Goal: Complete application form

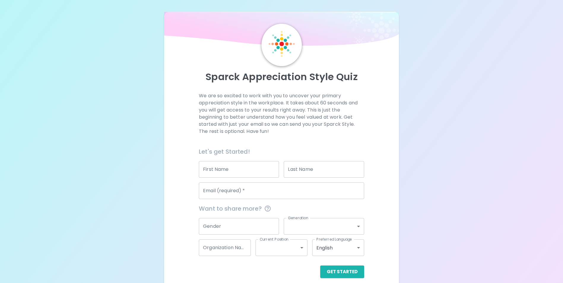
click at [250, 169] on input "First Name" at bounding box center [239, 169] width 80 height 17
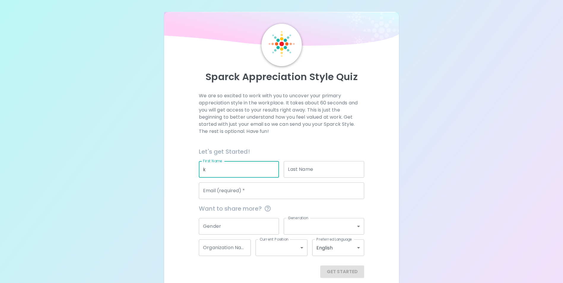
type input "k"
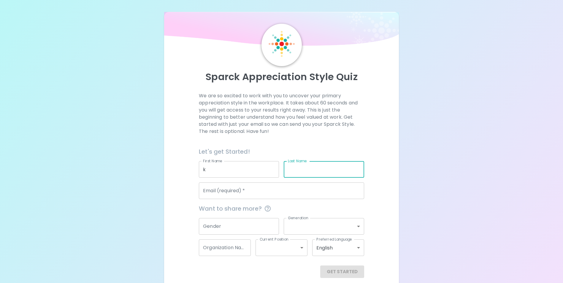
click at [320, 168] on input "Last Name" at bounding box center [324, 169] width 80 height 17
type input "l"
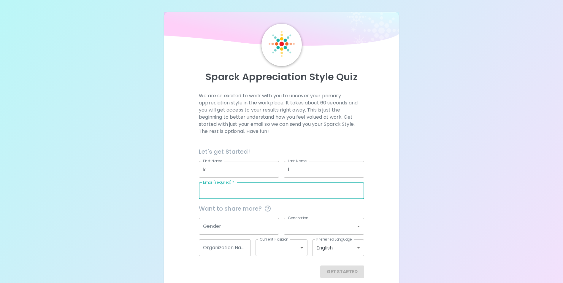
click at [278, 189] on input "Email (required)   *" at bounding box center [281, 190] width 165 height 17
drag, startPoint x: 204, startPoint y: 191, endPoint x: 201, endPoint y: 192, distance: 3.7
click at [201, 192] on input "g@[DOMAIN_NAME]" at bounding box center [281, 190] width 165 height 17
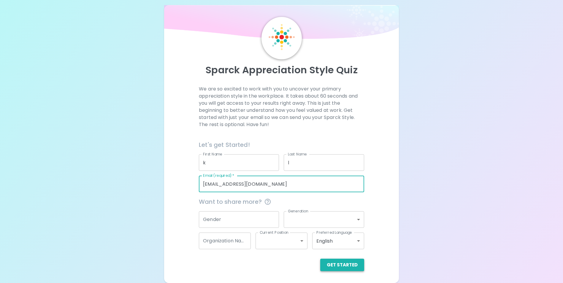
type input "[EMAIL_ADDRESS][DOMAIN_NAME]"
click at [332, 265] on button "Get Started" at bounding box center [342, 265] width 44 height 12
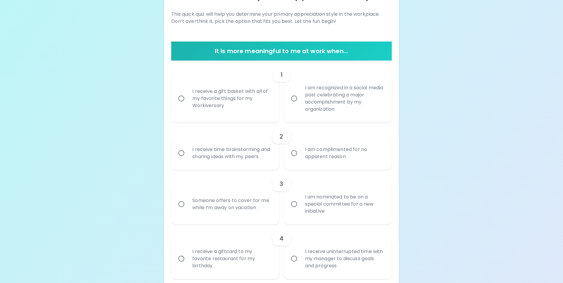
scroll to position [84, 0]
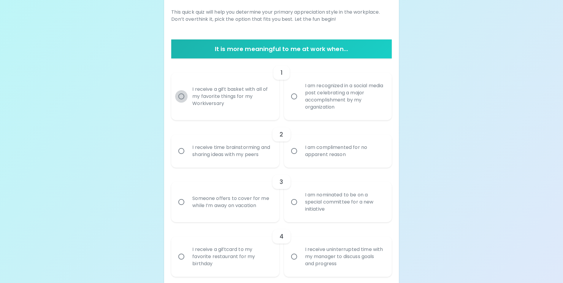
click at [182, 94] on input "I receive a gift basket with all of my favorite things for my Workiversary" at bounding box center [181, 96] width 12 height 12
radio input "true"
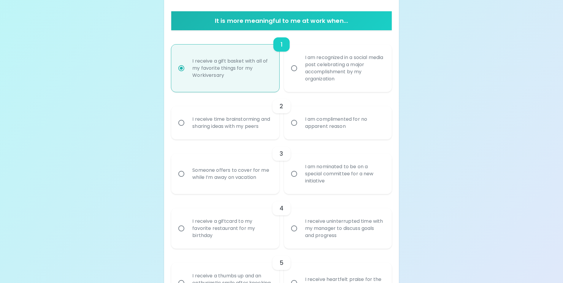
scroll to position [131, 0]
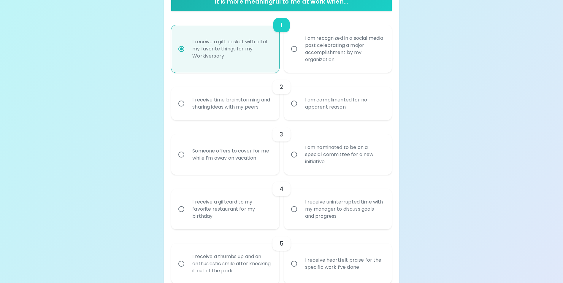
click at [182, 94] on label "I receive time brainstorming and sharing ideas with my peers" at bounding box center [222, 103] width 108 height 33
click at [182, 97] on input "I receive time brainstorming and sharing ideas with my peers" at bounding box center [181, 103] width 12 height 12
radio input "true"
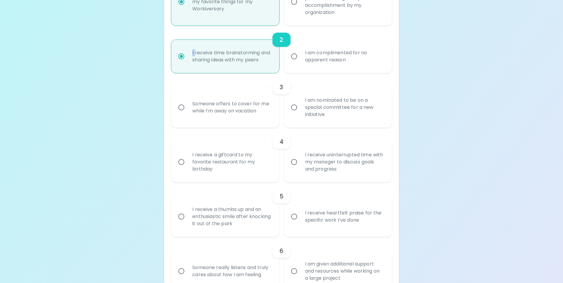
scroll to position [179, 0]
drag, startPoint x: 182, startPoint y: 94, endPoint x: 251, endPoint y: 71, distance: 72.7
click at [251, 70] on div "I receive time brainstorming and sharing ideas with my peers" at bounding box center [231, 56] width 88 height 28
click at [187, 62] on input "I receive time brainstorming and sharing ideas with my peers" at bounding box center [181, 56] width 12 height 12
click at [179, 113] on input "Someone offers to cover for me while I’m away on vacation" at bounding box center [181, 107] width 12 height 12
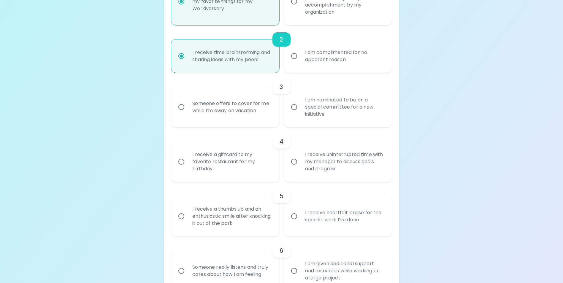
radio input "false"
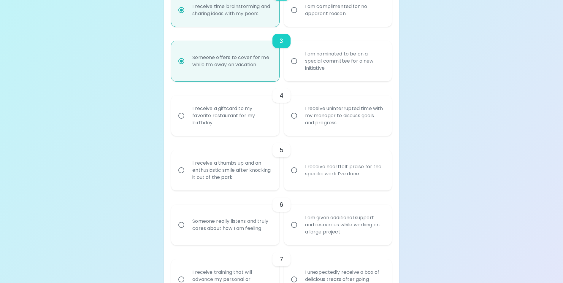
scroll to position [226, 0]
radio input "true"
click at [179, 115] on input "I receive a giftcard to my favorite restaurant for my birthday" at bounding box center [181, 114] width 12 height 12
radio input "false"
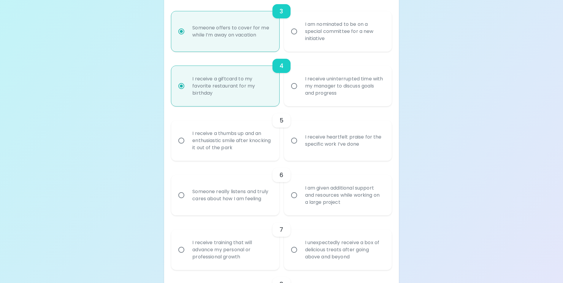
scroll to position [273, 0]
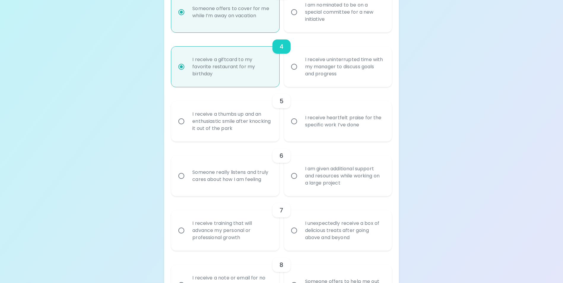
radio input "true"
click at [295, 128] on input "I receive heartfelt praise for the specific work I’ve done" at bounding box center [294, 121] width 12 height 12
radio input "false"
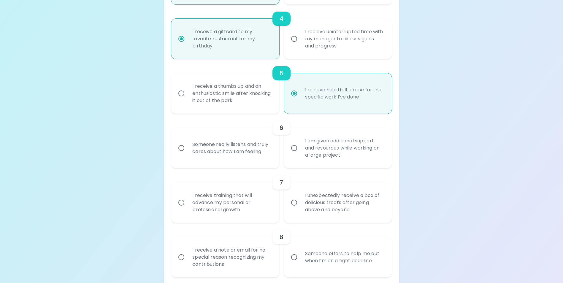
scroll to position [321, 0]
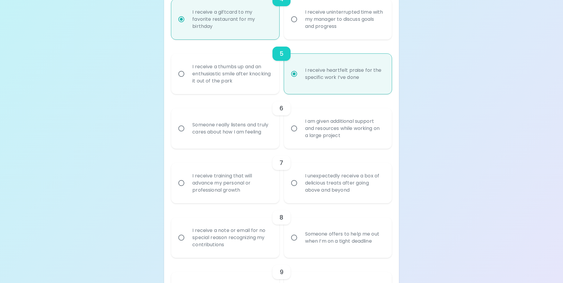
radio input "true"
click at [295, 133] on input "I am given additional support and resources while working on a large project" at bounding box center [294, 128] width 12 height 12
radio input "false"
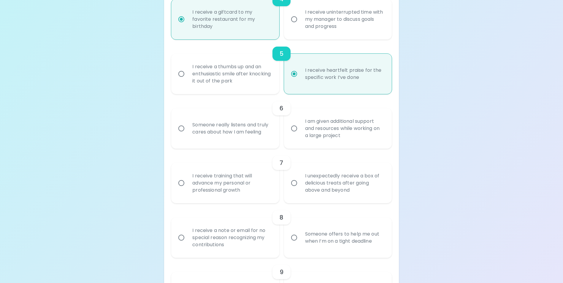
radio input "false"
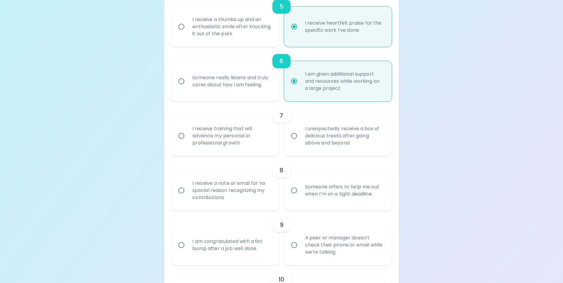
scroll to position [368, 0]
radio input "true"
click at [182, 141] on input "I receive training that will advance my personal or professional growth" at bounding box center [181, 135] width 12 height 12
radio input "false"
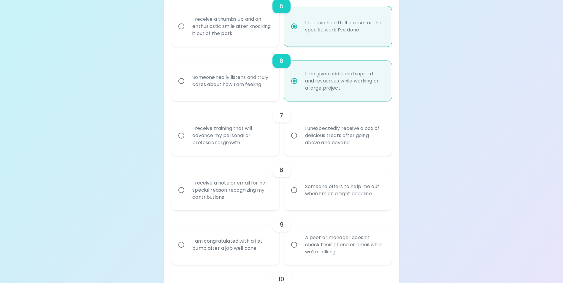
radio input "false"
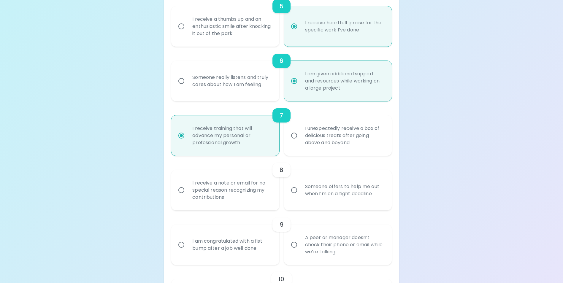
scroll to position [416, 0]
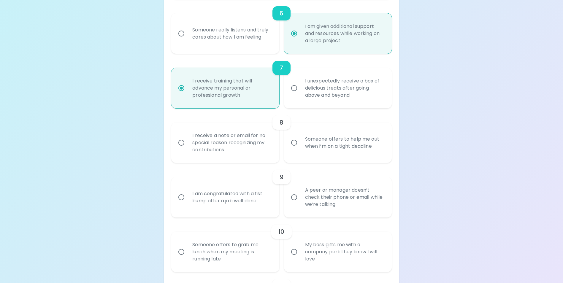
radio input "true"
click at [180, 149] on input "I receive a note or email for no special reason recognizing my contributions" at bounding box center [181, 142] width 12 height 12
radio input "false"
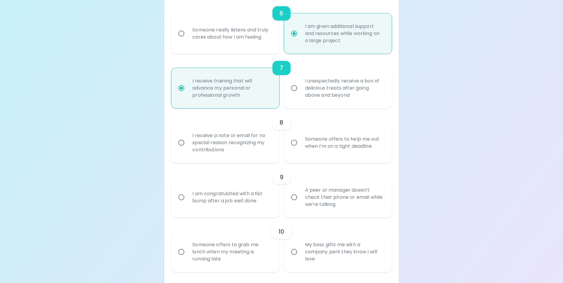
radio input "false"
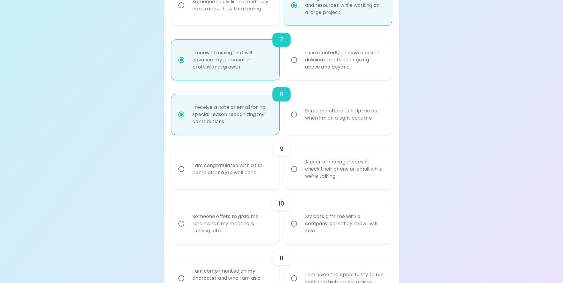
scroll to position [463, 0]
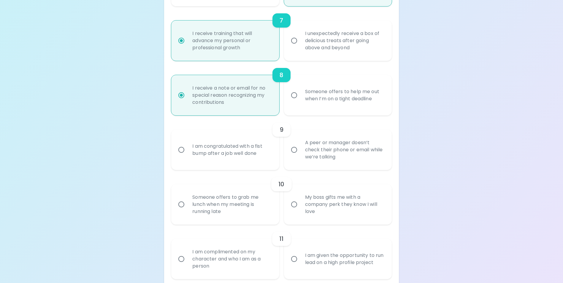
radio input "true"
click at [180, 150] on label "I am congratulated with a fist bump after a job well done" at bounding box center [222, 150] width 108 height 40
click at [180, 150] on input "I am congratulated with a fist bump after a job well done" at bounding box center [181, 150] width 12 height 12
radio input "false"
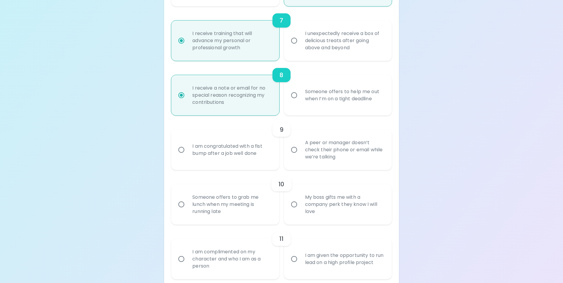
radio input "false"
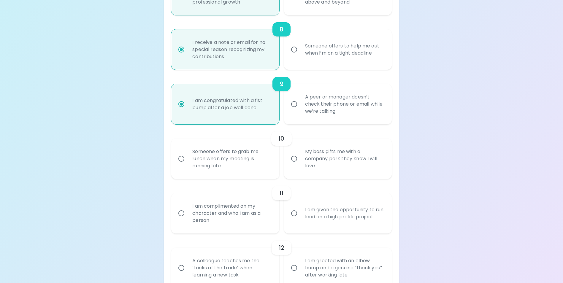
scroll to position [511, 0]
radio input "true"
click at [182, 163] on input "Someone offers to grab me lunch when my meeting is running late" at bounding box center [181, 157] width 12 height 12
radio input "false"
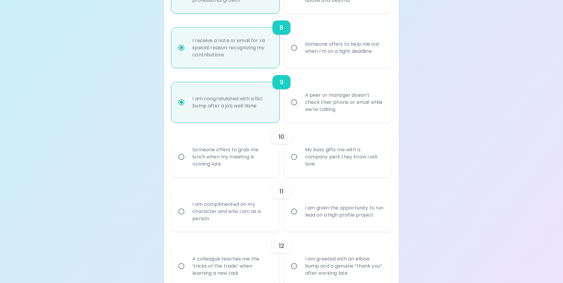
radio input "false"
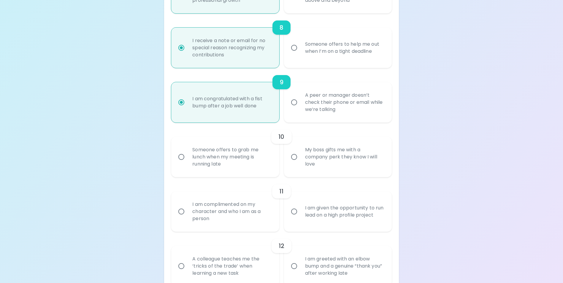
radio input "false"
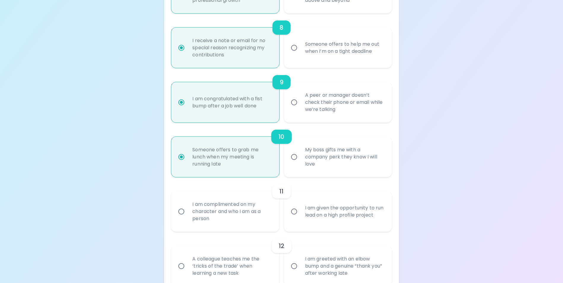
scroll to position [558, 0]
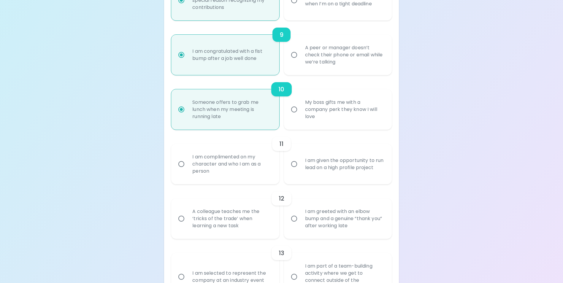
radio input "true"
click at [294, 170] on input "I am given the opportunity to run lead on a high profile project" at bounding box center [294, 164] width 12 height 12
radio input "false"
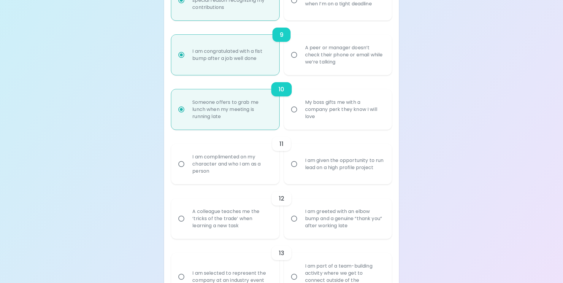
radio input "false"
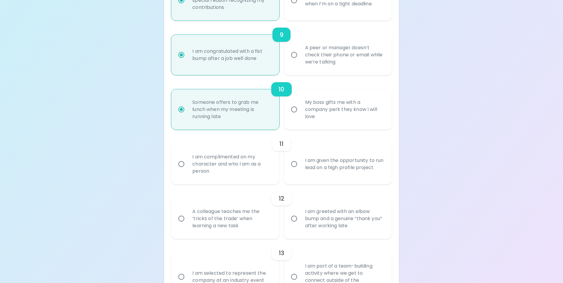
radio input "false"
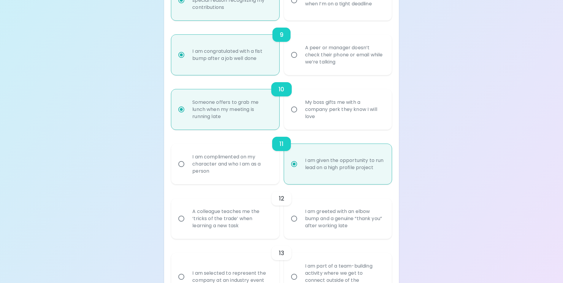
scroll to position [606, 0]
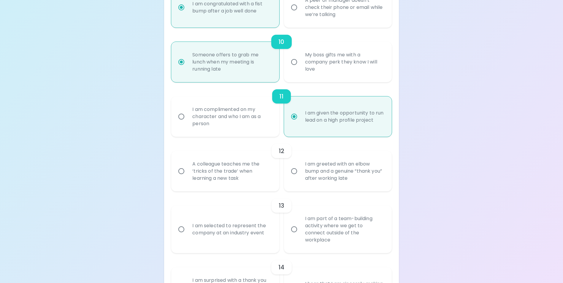
radio input "true"
click at [182, 177] on input "A colleague teaches me the ‘tricks of the trade’ when learning a new task" at bounding box center [181, 171] width 12 height 12
radio input "false"
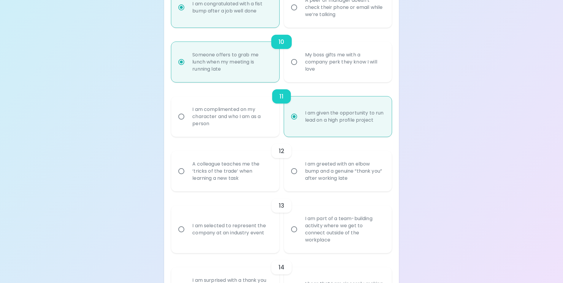
radio input "false"
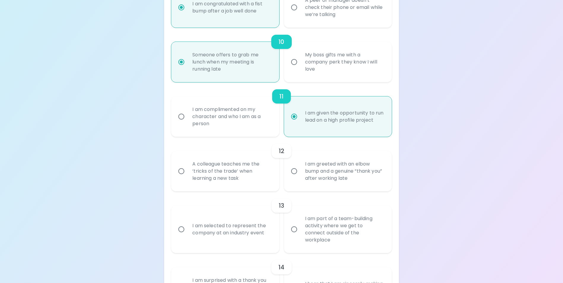
radio input "false"
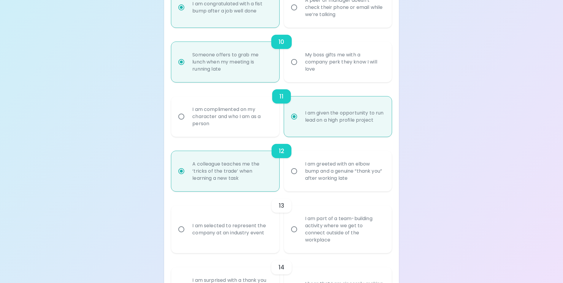
scroll to position [653, 0]
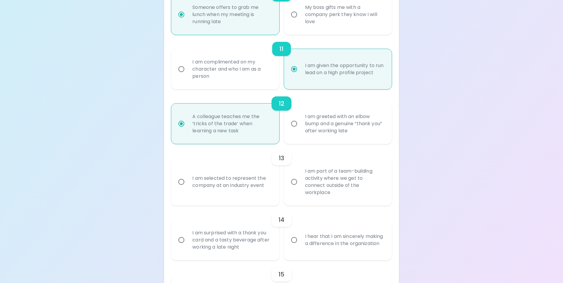
radio input "true"
click at [183, 240] on input "I am surprised with a thank you card and a tasty beverage after working a late …" at bounding box center [181, 240] width 12 height 12
radio input "false"
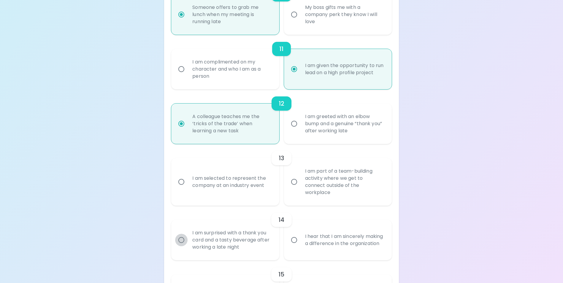
radio input "false"
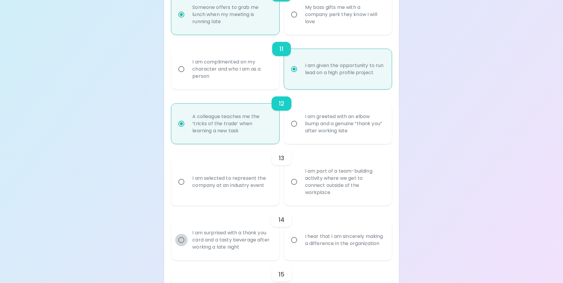
radio input "false"
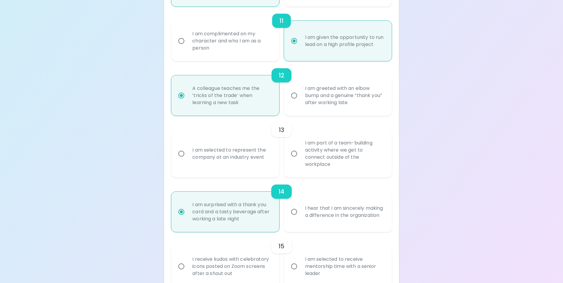
scroll to position [701, 0]
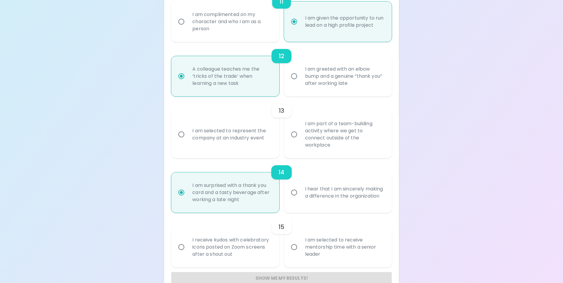
radio input "true"
click at [184, 138] on input "I am selected to represent the company at an industry event" at bounding box center [181, 134] width 12 height 12
radio input "false"
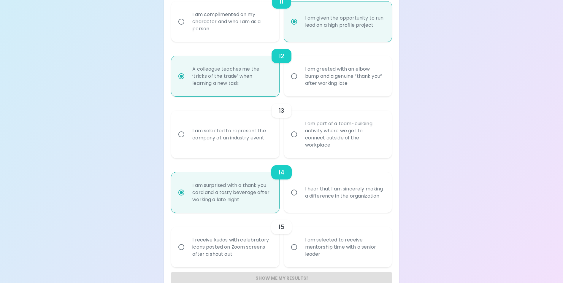
radio input "false"
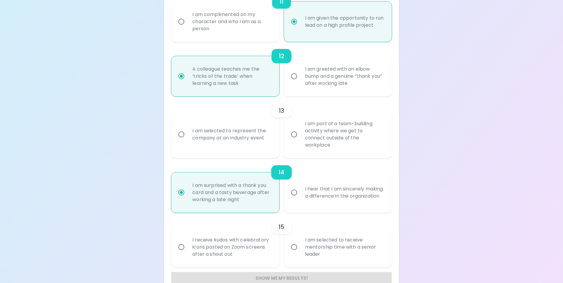
radio input "false"
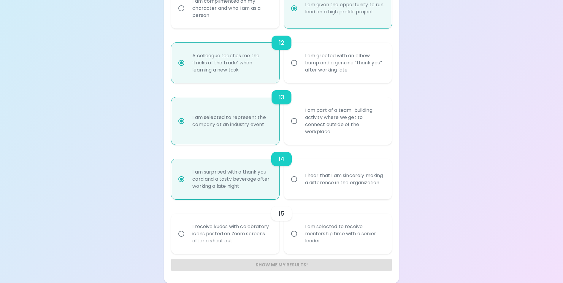
radio input "true"
click at [292, 233] on input "I am selected to receive mentorship time with a senior leader" at bounding box center [294, 233] width 12 height 12
radio input "false"
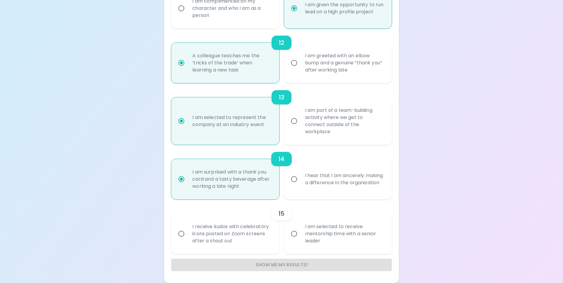
radio input "false"
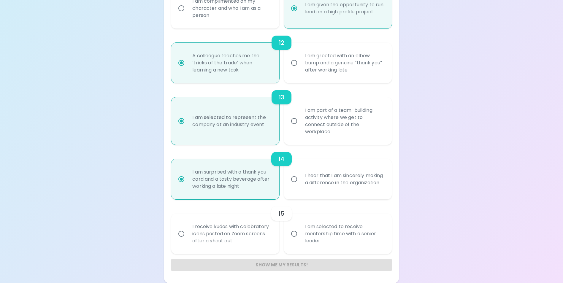
radio input "false"
radio input "true"
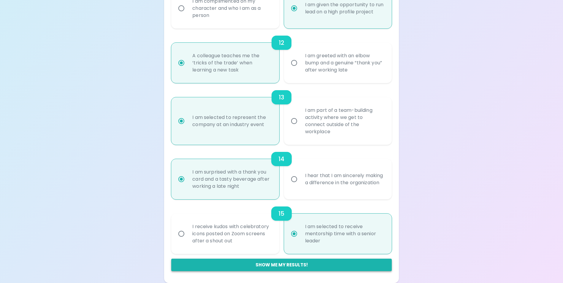
radio input "true"
click at [282, 265] on button "Show me my results!" at bounding box center [281, 265] width 220 height 12
radio input "false"
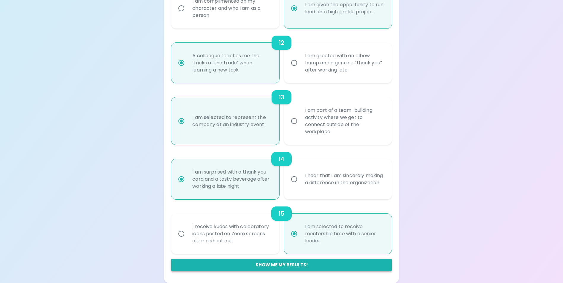
radio input "false"
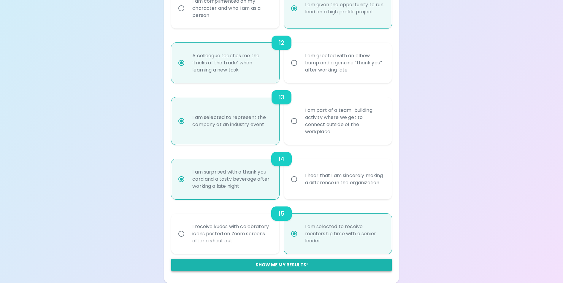
radio input "false"
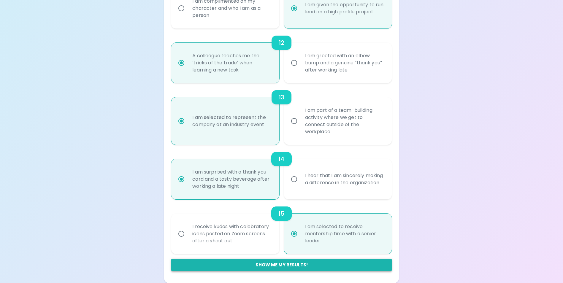
radio input "false"
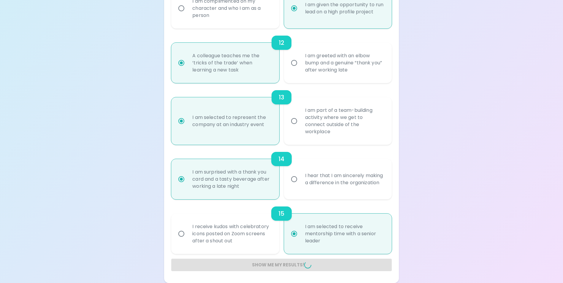
radio input "false"
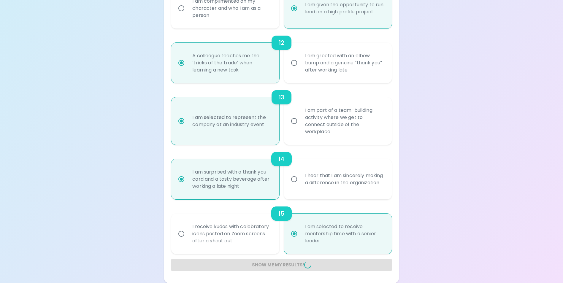
radio input "false"
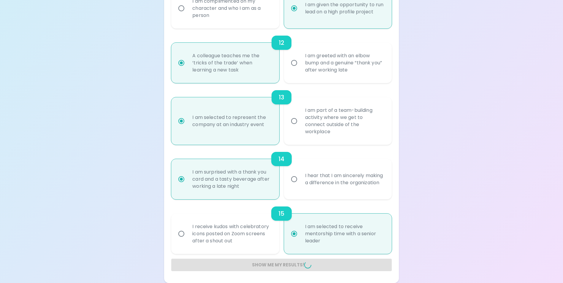
radio input "false"
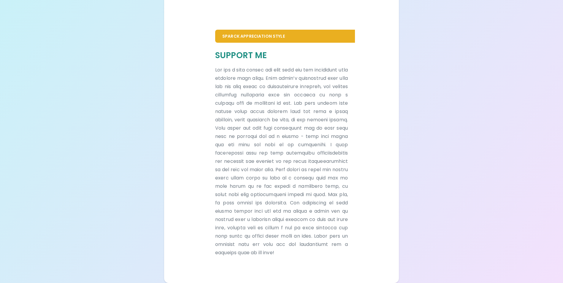
scroll to position [370, 0]
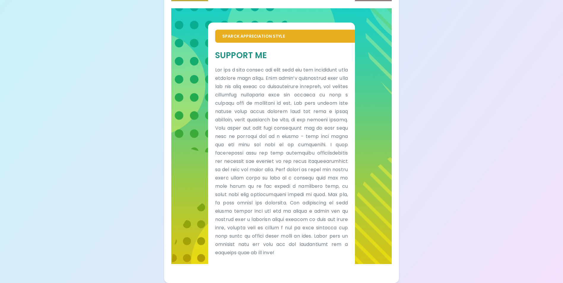
click at [282, 265] on div "Sparck Appreciation Style Support Me" at bounding box center [281, 139] width 220 height 262
